Goal: Task Accomplishment & Management: Manage account settings

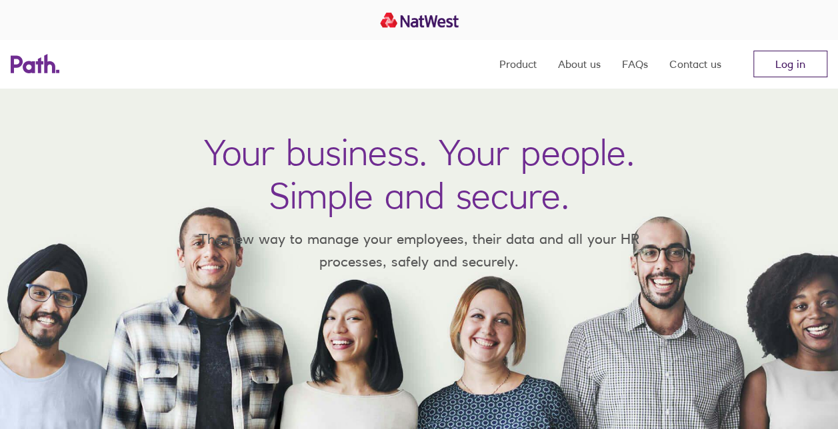
drag, startPoint x: 0, startPoint y: 0, endPoint x: 801, endPoint y: 70, distance: 804.5
click at [801, 70] on link "Log in" at bounding box center [790, 64] width 74 height 27
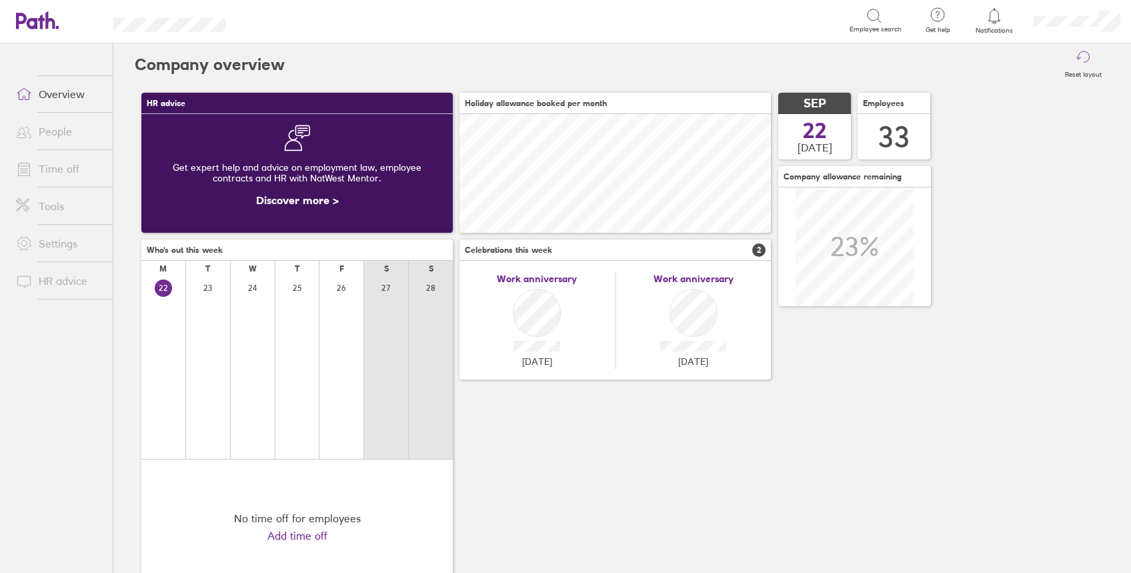
scroll to position [119, 311]
click at [59, 128] on link "People" at bounding box center [58, 131] width 107 height 27
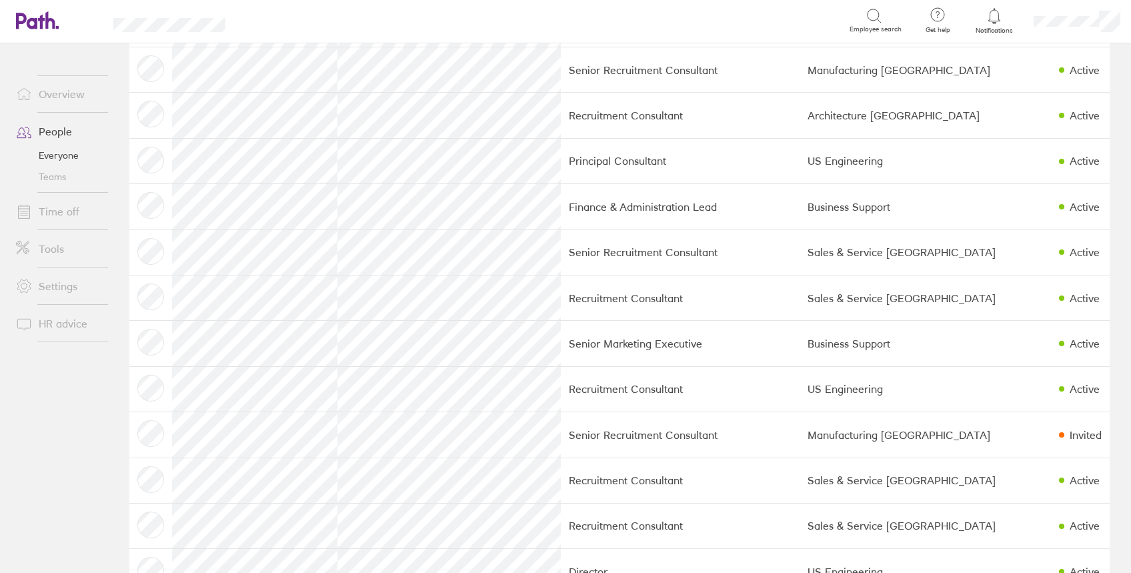
scroll to position [835, 0]
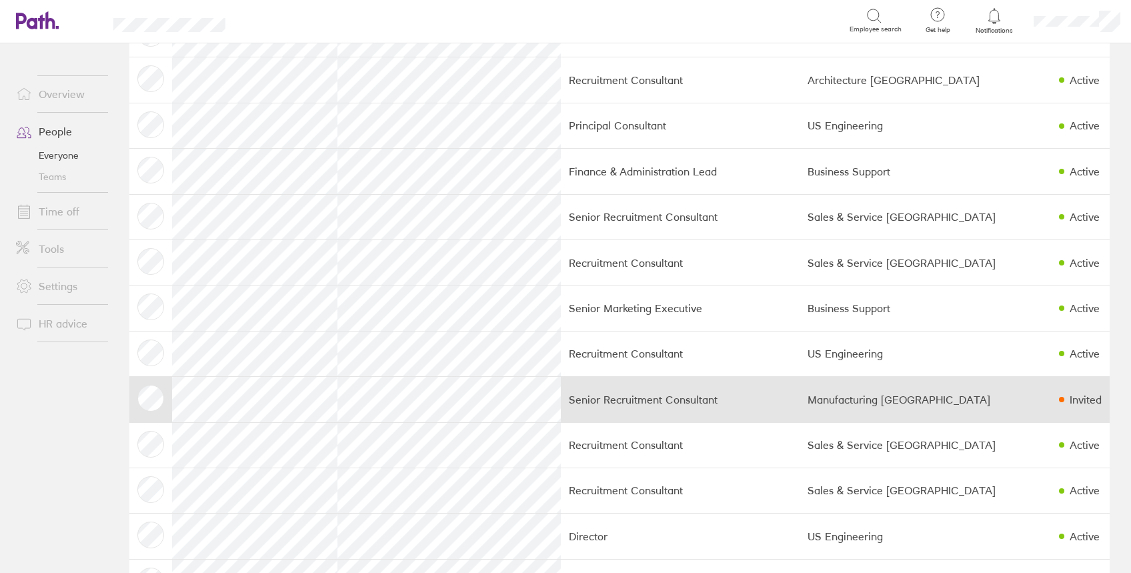
click at [934, 417] on td "Manufacturing [GEOGRAPHIC_DATA]" at bounding box center [924, 399] width 251 height 45
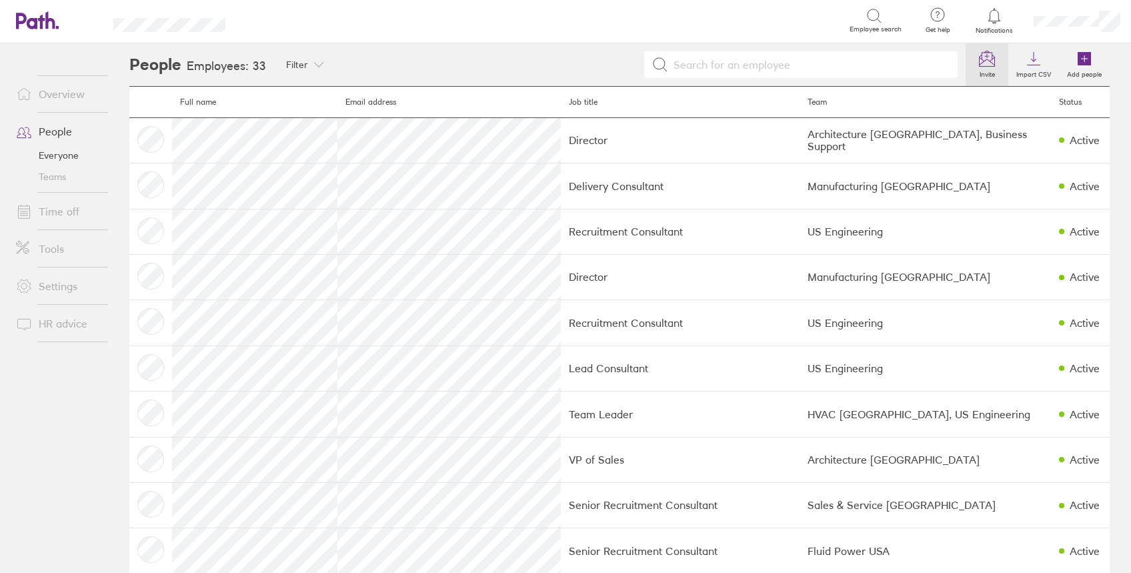
click at [979, 59] on icon at bounding box center [987, 59] width 16 height 16
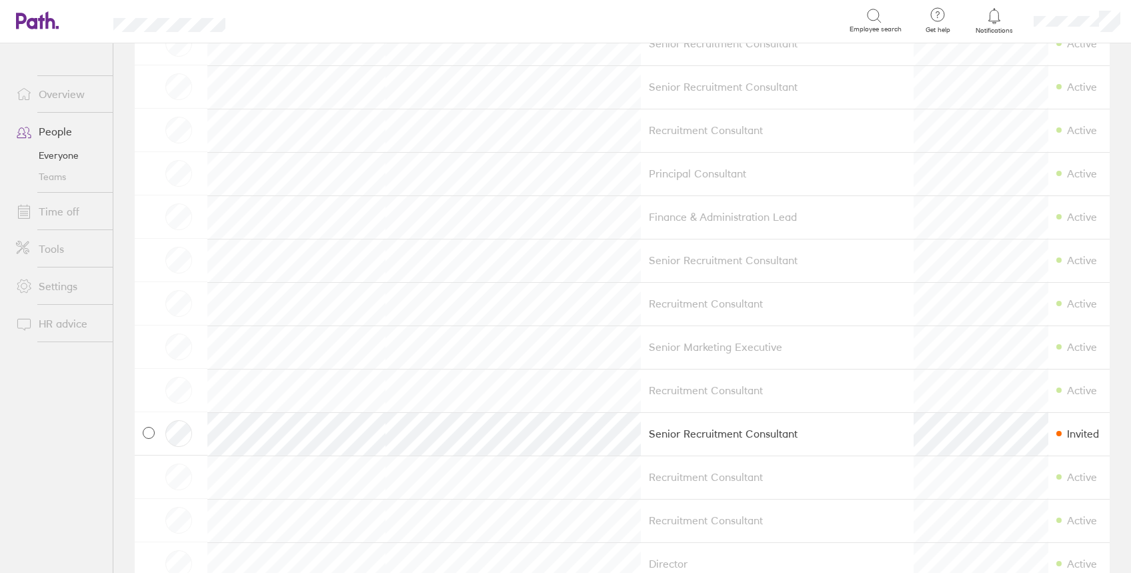
scroll to position [800, 0]
click at [150, 377] on span at bounding box center [149, 383] width 12 height 12
checkbox input "true"
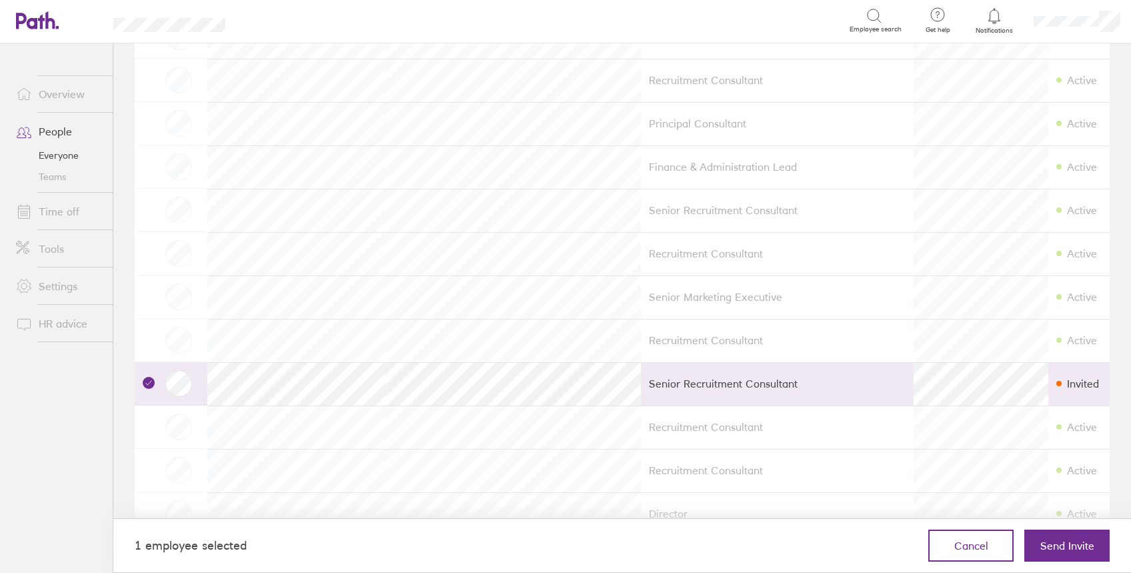
click at [1080, 549] on span "Send Invite" at bounding box center [1067, 545] width 54 height 12
checkbox input "false"
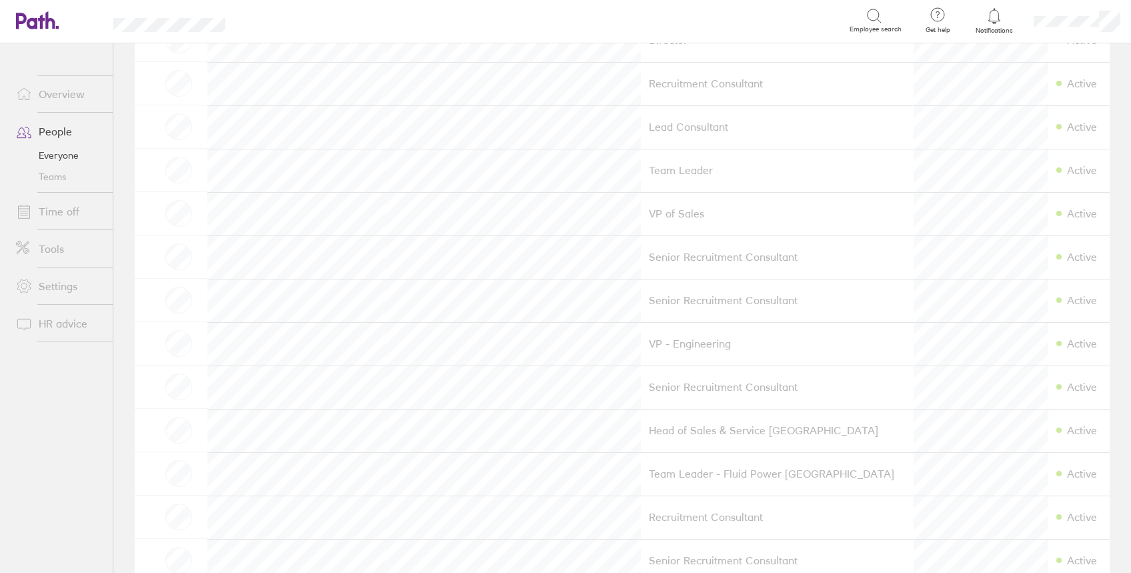
scroll to position [0, 0]
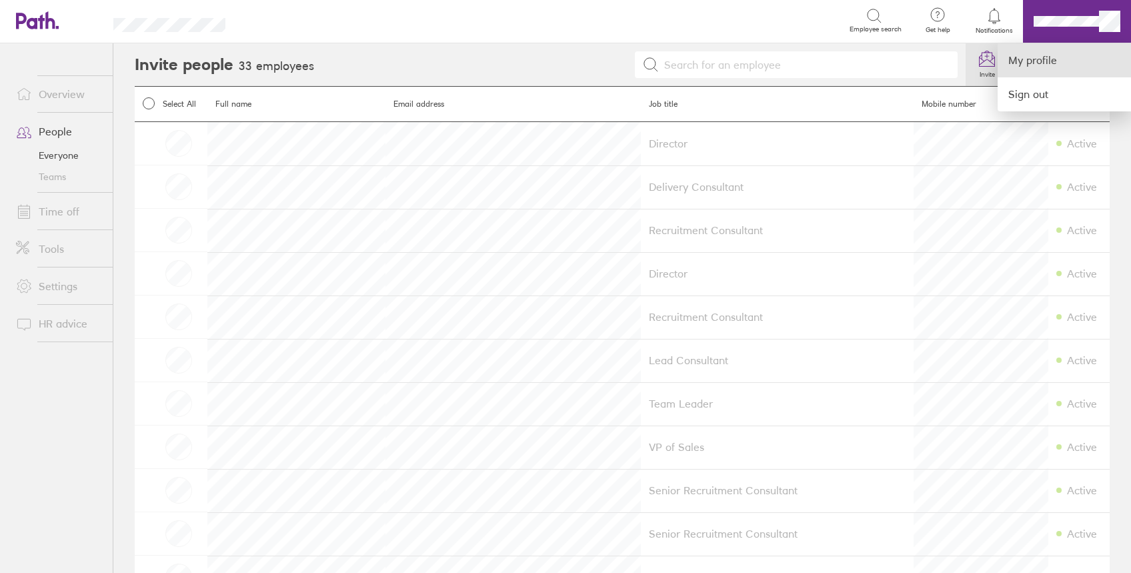
click at [1056, 73] on link "My profile" at bounding box center [1064, 60] width 133 height 34
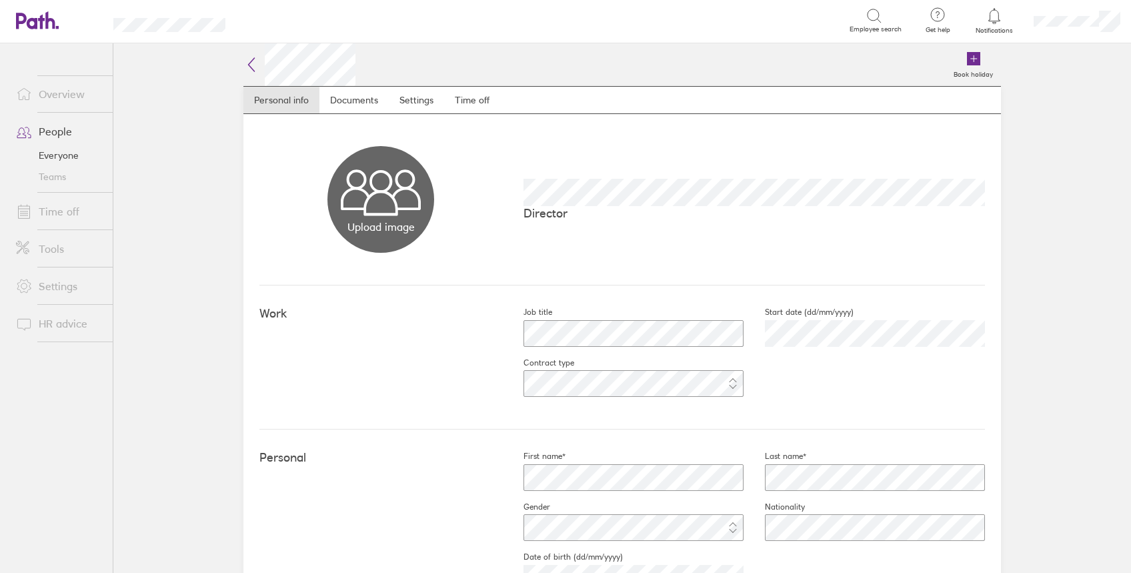
click at [70, 94] on link "Overview" at bounding box center [58, 94] width 107 height 27
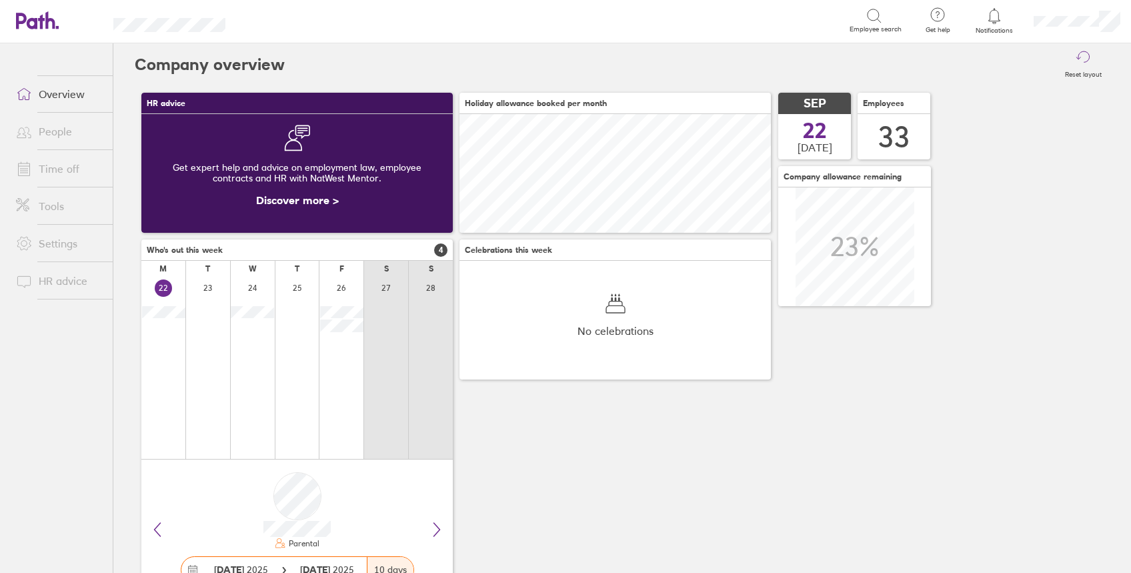
click at [1001, 183] on div "HR advice Get expert help and advice on employment law, employee contracts and …" at bounding box center [622, 346] width 975 height 520
